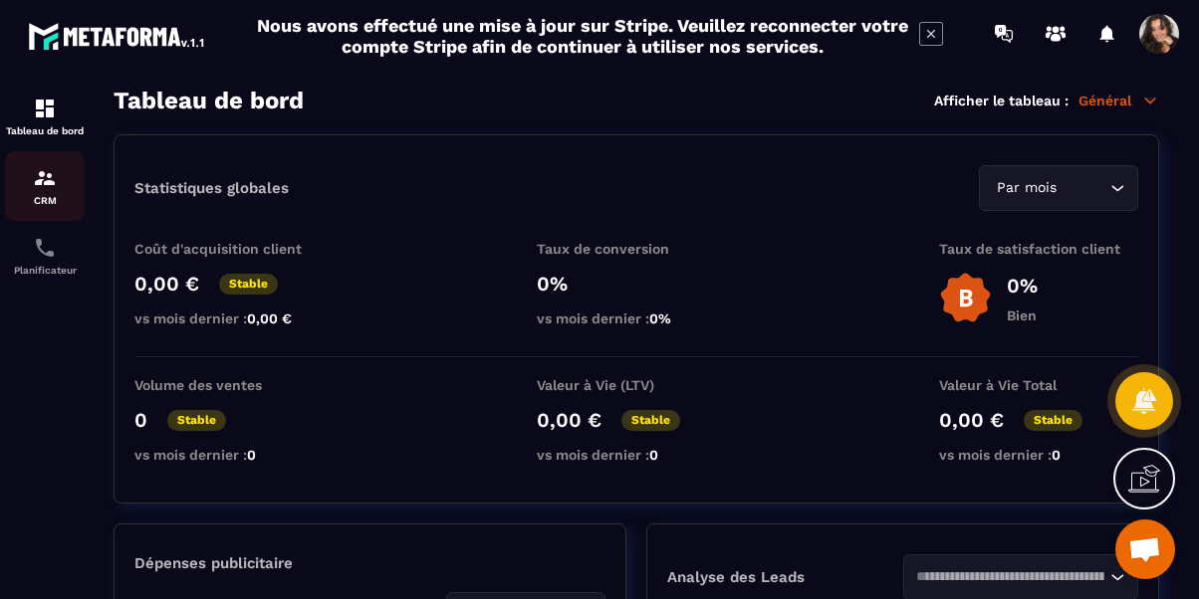
click at [49, 185] on img at bounding box center [45, 178] width 24 height 24
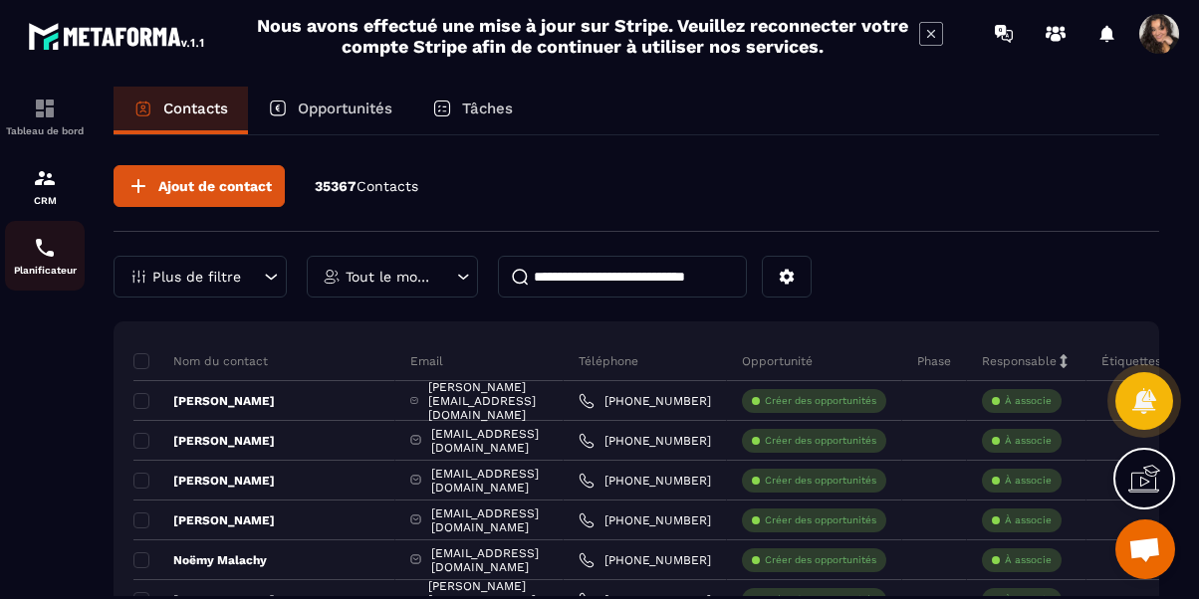
click at [41, 260] on img at bounding box center [45, 248] width 24 height 24
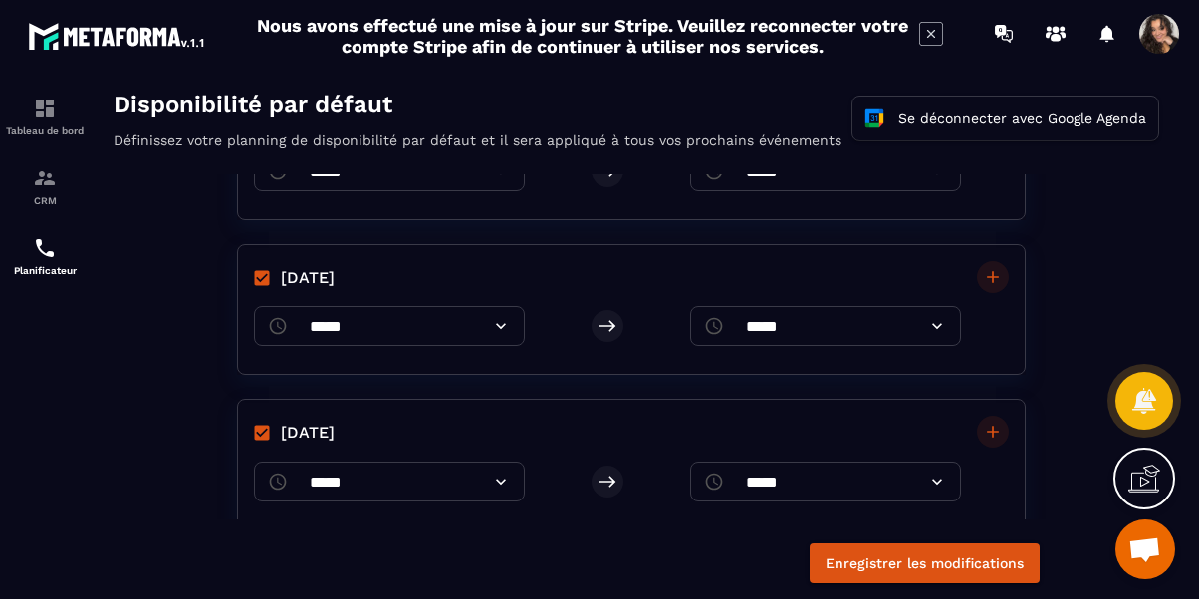
scroll to position [266, 0]
click at [927, 332] on icon at bounding box center [937, 326] width 20 height 20
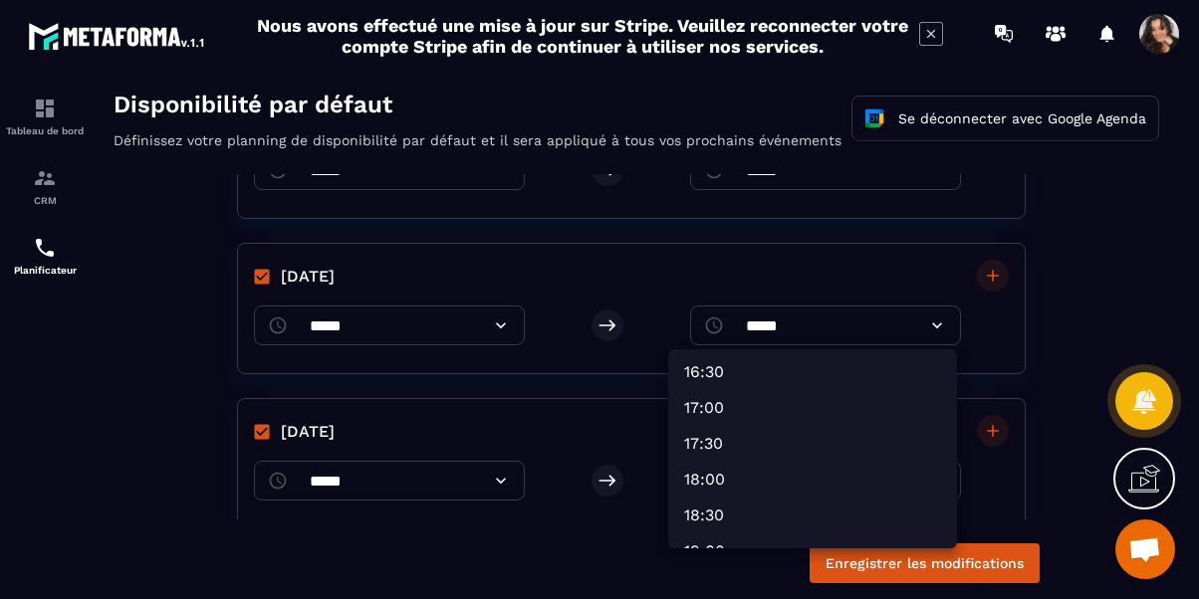
scroll to position [1203, 0]
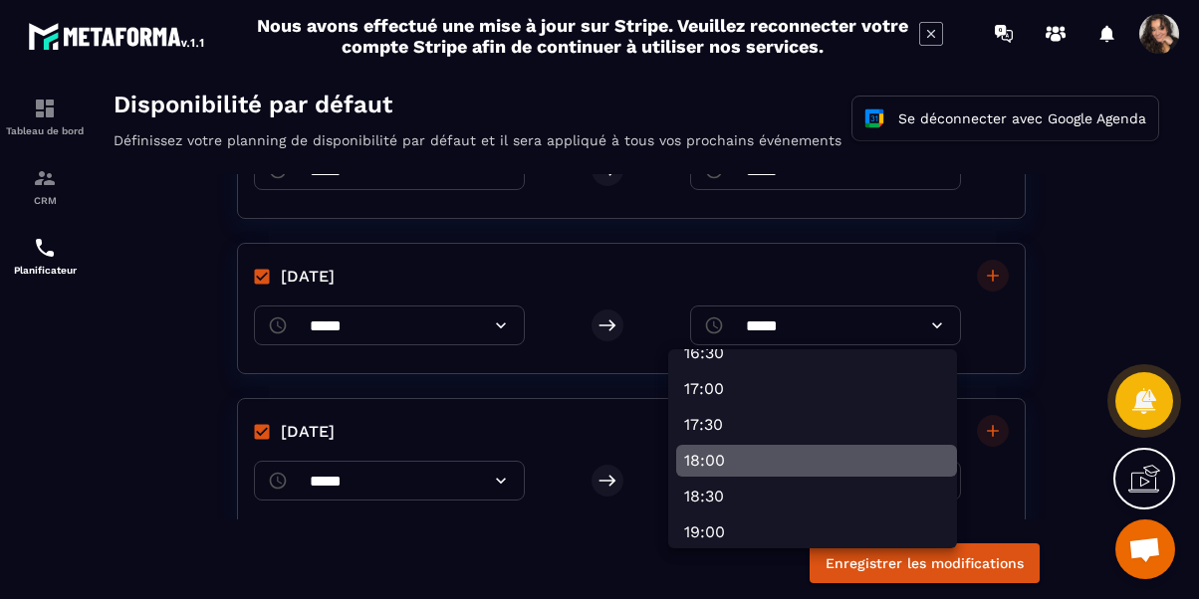
click at [842, 461] on li "18:00" at bounding box center [816, 461] width 281 height 32
type input "*****"
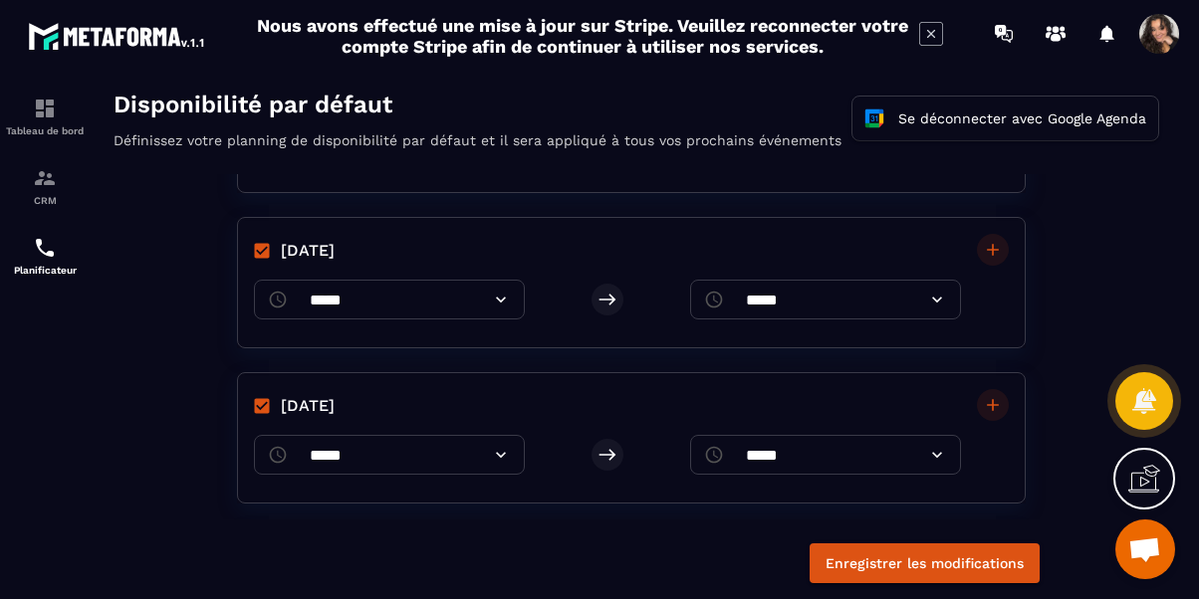
scroll to position [485, 0]
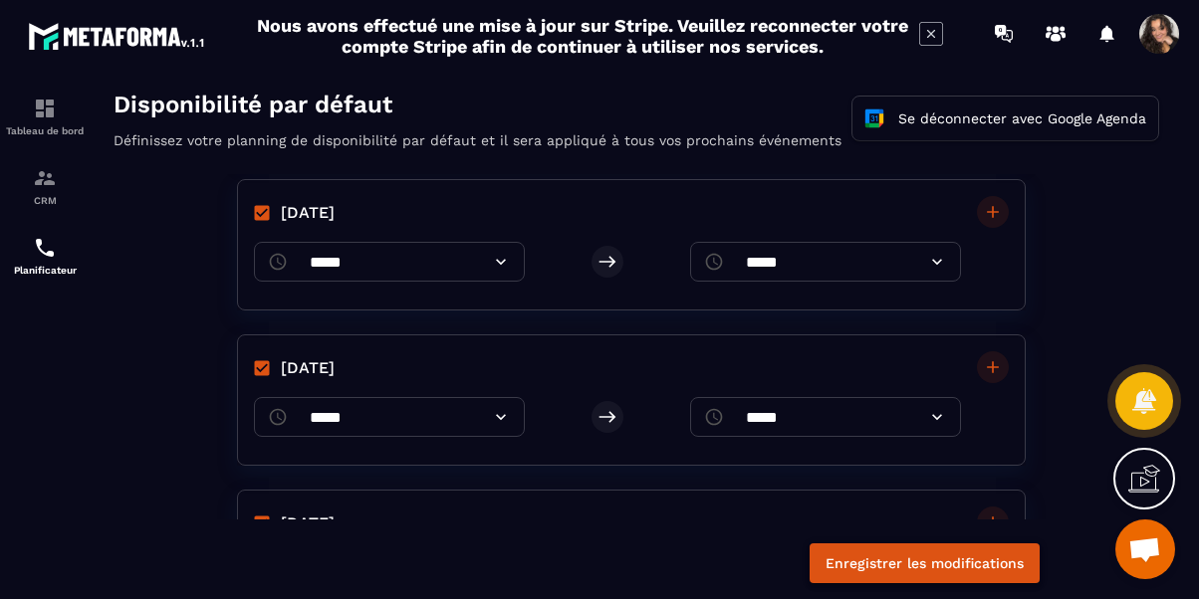
click at [898, 561] on button "Enregistrer les modifications" at bounding box center [924, 564] width 230 height 40
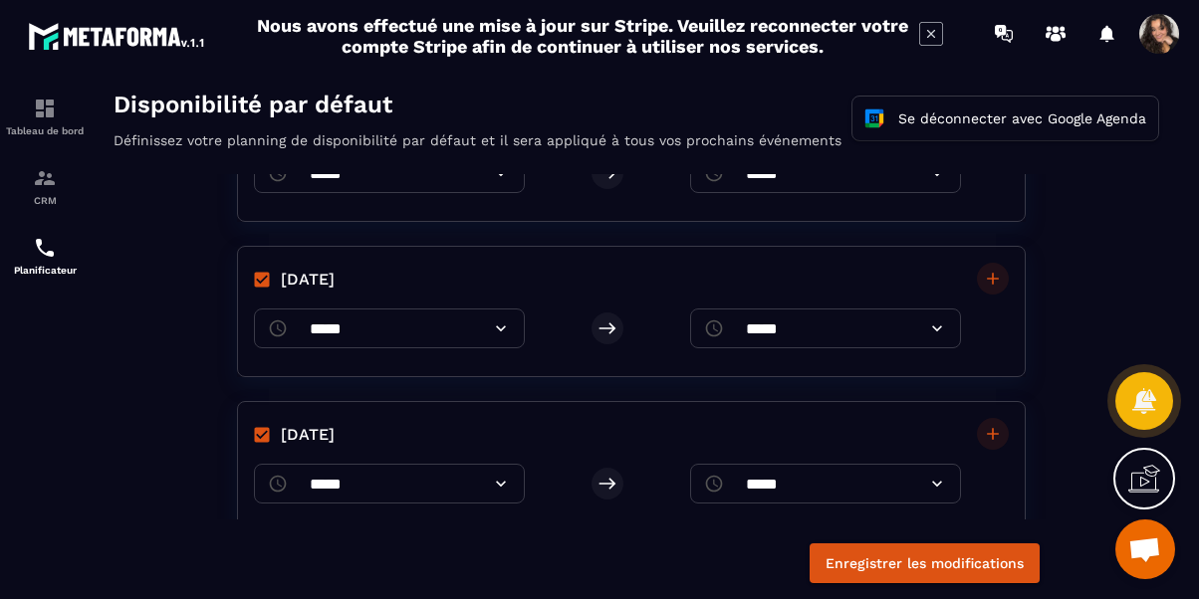
scroll to position [0, 0]
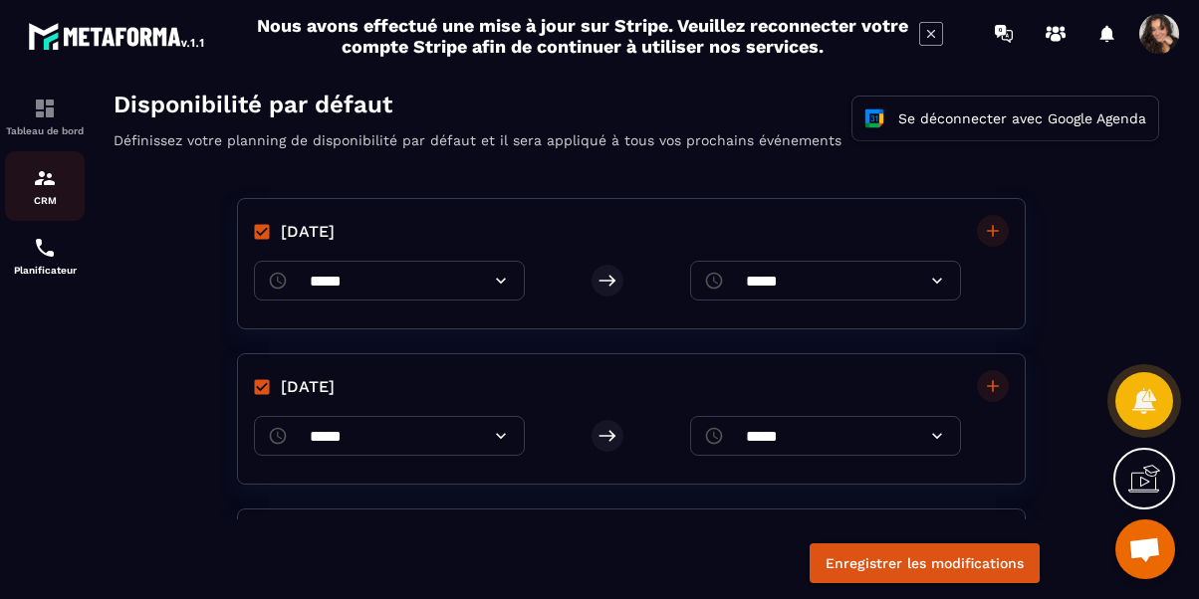
click at [36, 184] on img at bounding box center [45, 178] width 24 height 24
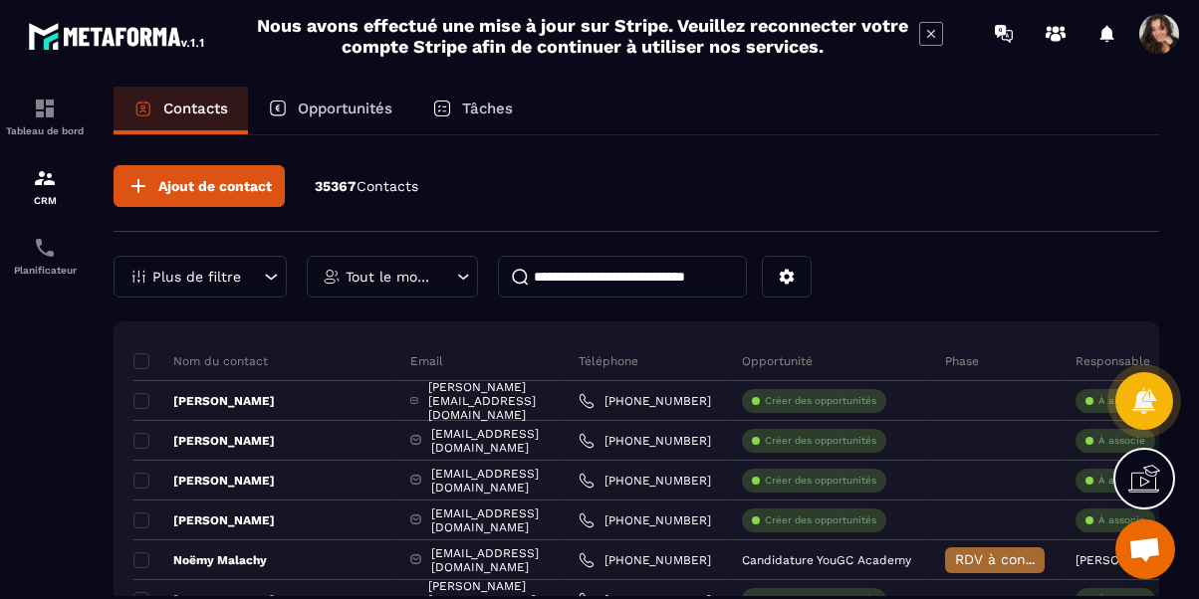
click at [304, 118] on div "Opportunités" at bounding box center [330, 111] width 164 height 48
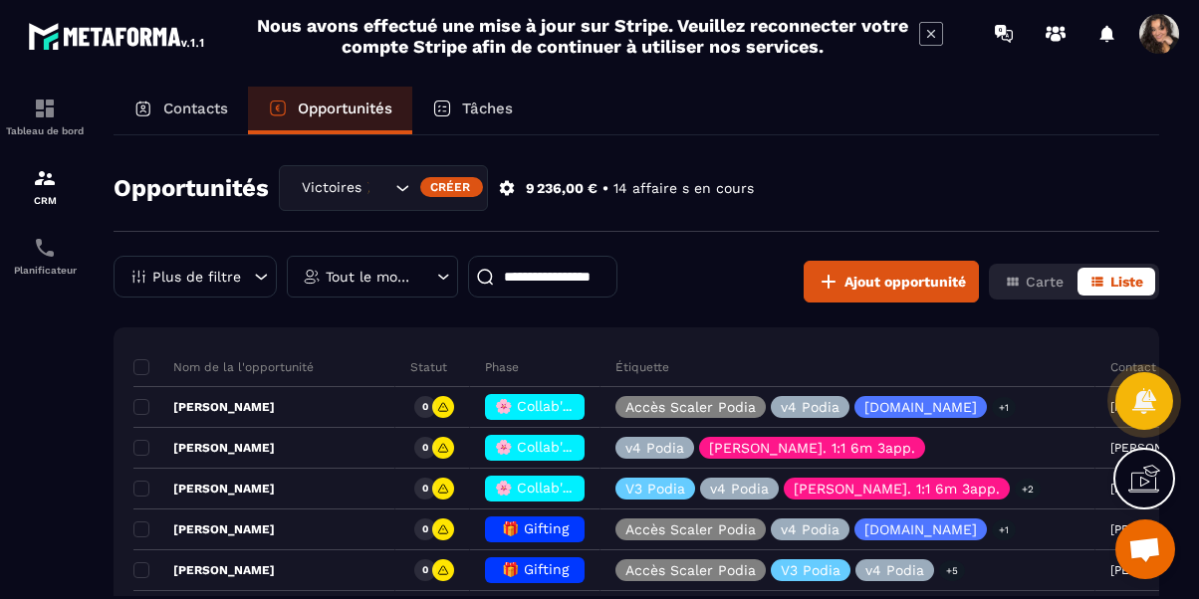
click at [398, 186] on icon "Search for option" at bounding box center [403, 188] width 12 height 6
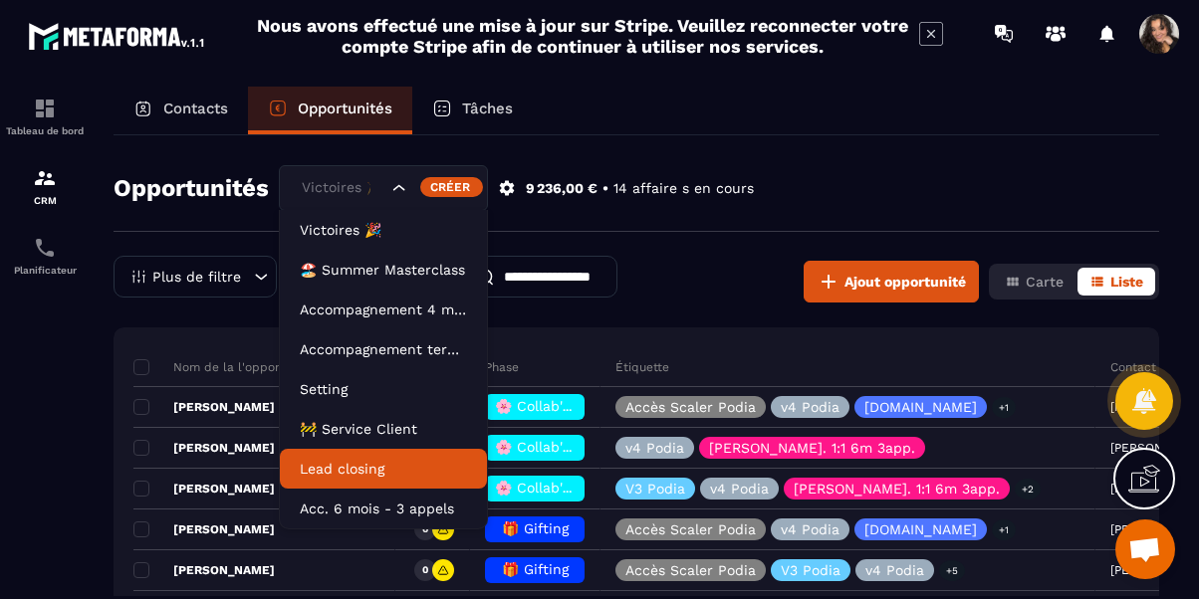
click at [414, 454] on li "Lead closing" at bounding box center [383, 469] width 207 height 40
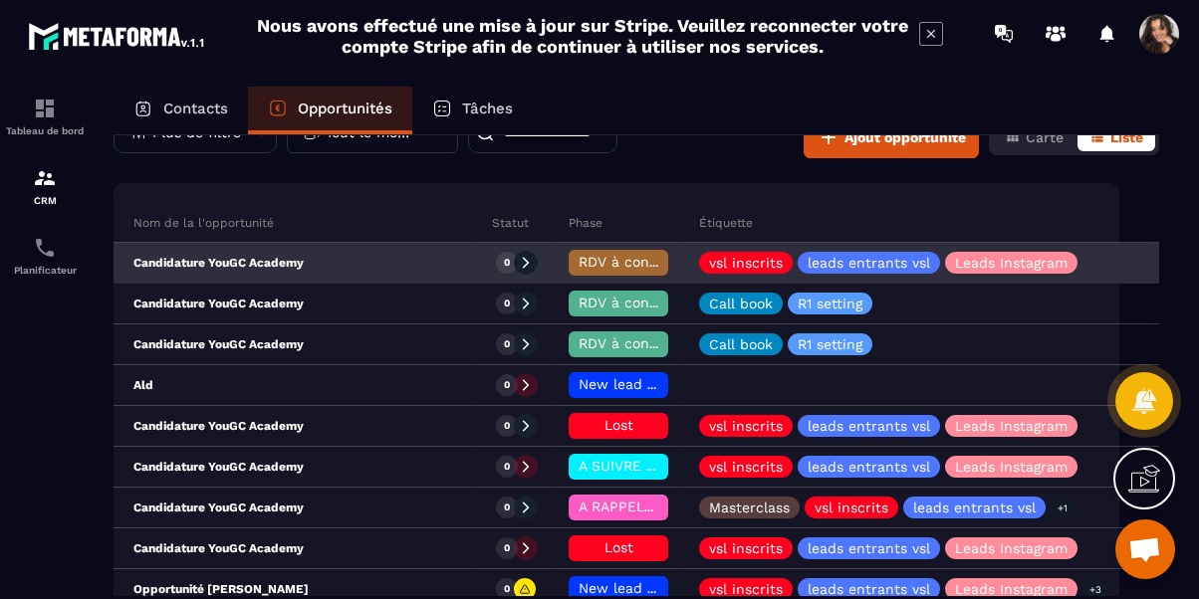
scroll to position [0, 16]
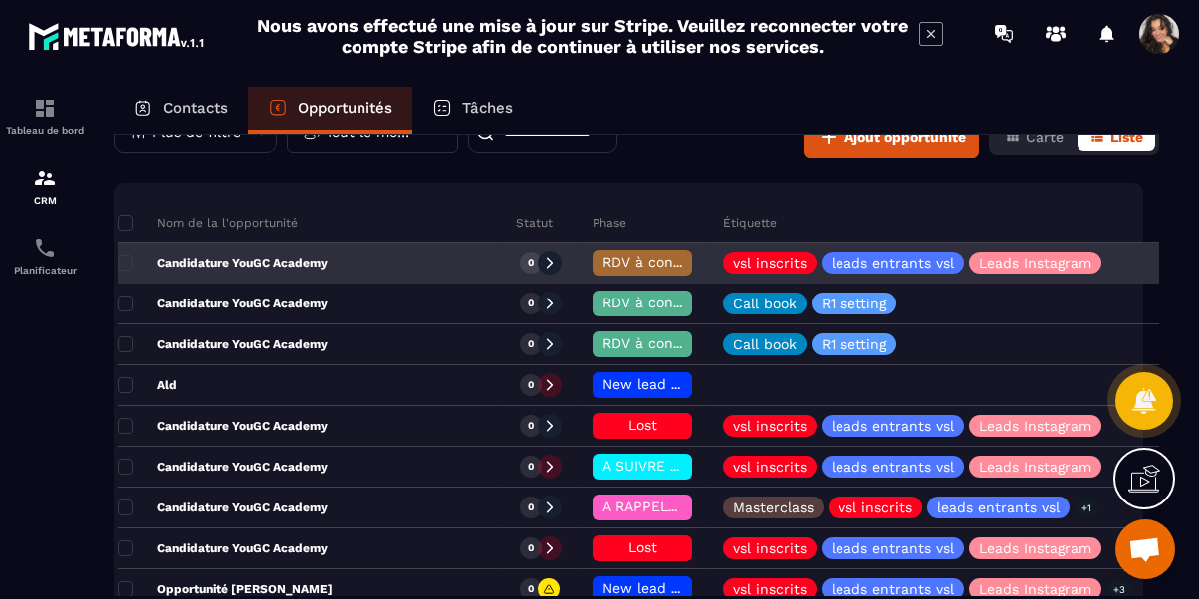
click at [317, 271] on div "Candidature YouGC Academy" at bounding box center [308, 264] width 383 height 40
